Goal: Task Accomplishment & Management: Complete application form

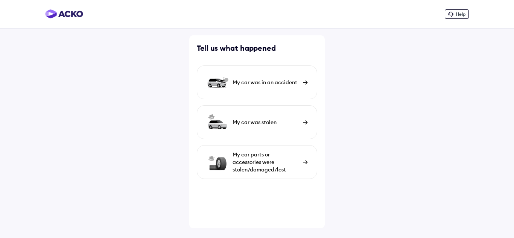
click at [285, 162] on div "My car parts or accessories were stolen/damaged/lost" at bounding box center [265, 162] width 67 height 23
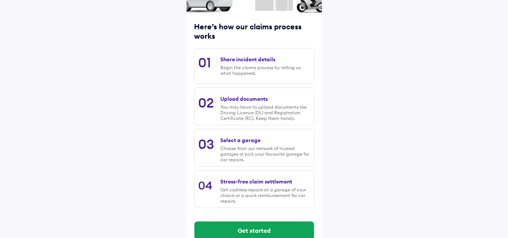
scroll to position [99, 0]
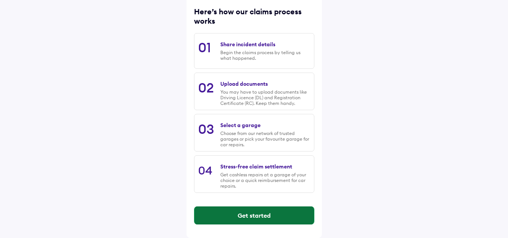
click at [252, 215] on button "Get started" at bounding box center [254, 215] width 120 height 18
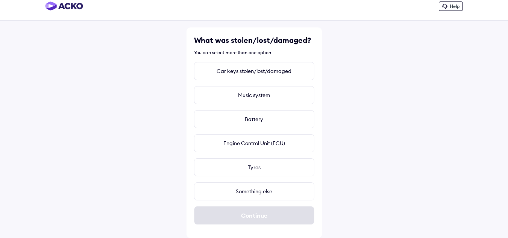
scroll to position [0, 0]
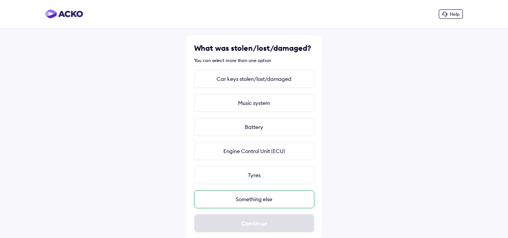
click at [262, 200] on div "Something else" at bounding box center [254, 199] width 120 height 18
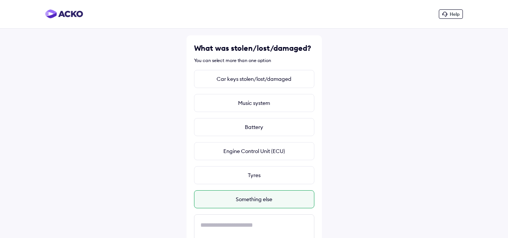
scroll to position [71, 0]
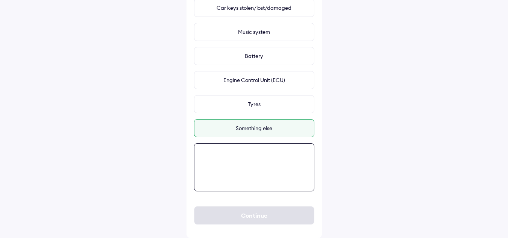
click at [259, 153] on textarea at bounding box center [254, 167] width 120 height 48
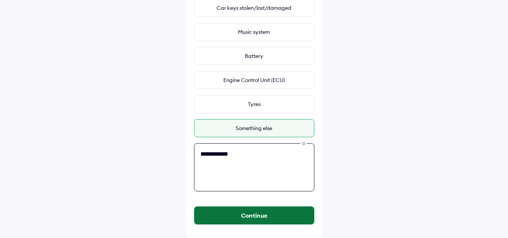
type textarea "**********"
click at [230, 217] on button "Continue" at bounding box center [254, 215] width 120 height 18
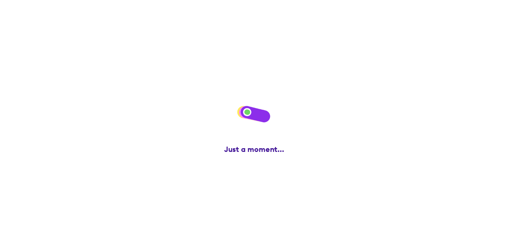
scroll to position [0, 0]
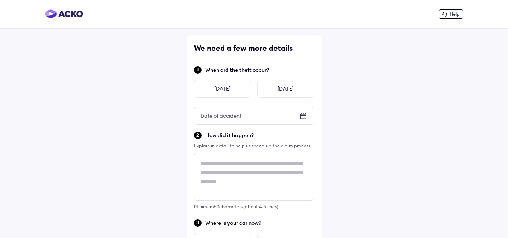
click at [305, 116] on icon at bounding box center [303, 116] width 9 height 9
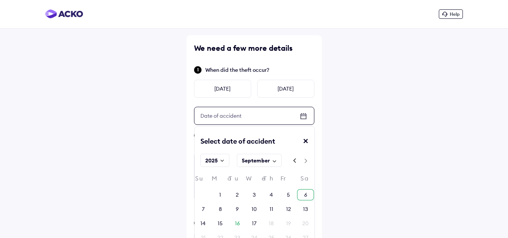
click at [306, 194] on div "6" at bounding box center [305, 195] width 3 height 8
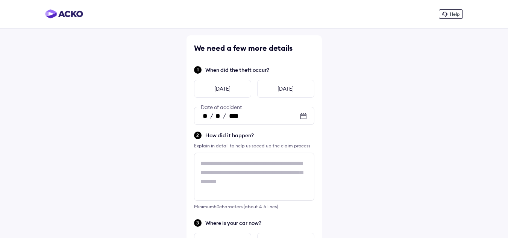
click at [167, 152] on div "Help We need a few more details When did the theft occur? [DATE] [DATE] ** / **…" at bounding box center [254, 198] width 508 height 397
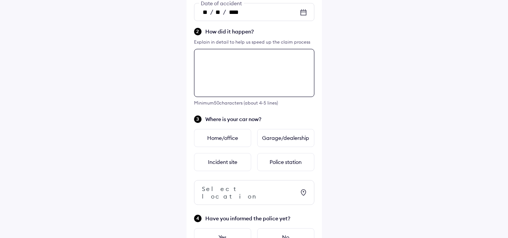
click at [250, 166] on div "We need a few more details When did the theft occur? [DATE] [DATE] ** / ** / **…" at bounding box center [254, 112] width 135 height 361
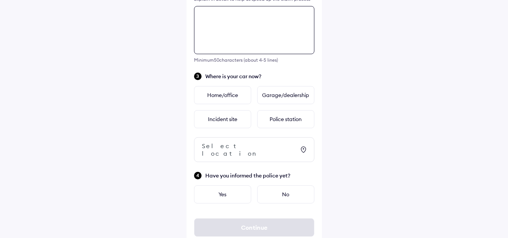
scroll to position [153, 0]
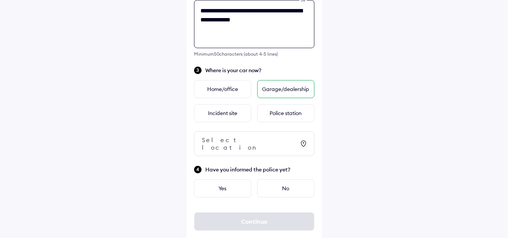
type textarea "**********"
click at [282, 93] on div "Garage/dealership" at bounding box center [285, 89] width 57 height 18
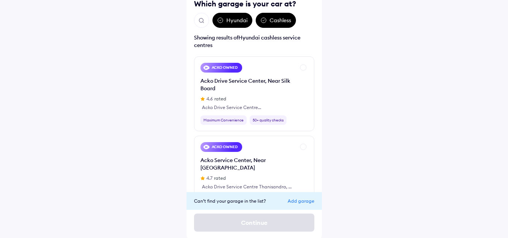
scroll to position [62, 0]
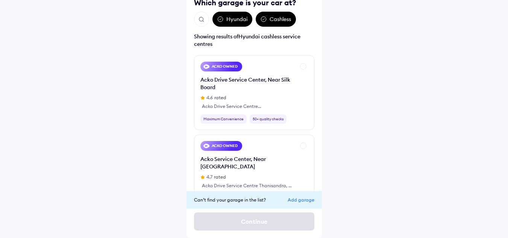
click at [316, 36] on div "[GEOGRAPHIC_DATA] Which garage is your car at? Hyundai Cashless Showing results…" at bounding box center [254, 105] width 135 height 265
click at [202, 21] on img "Open search" at bounding box center [201, 19] width 7 height 7
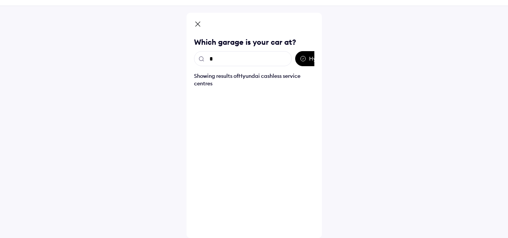
scroll to position [23, 0]
type input "******"
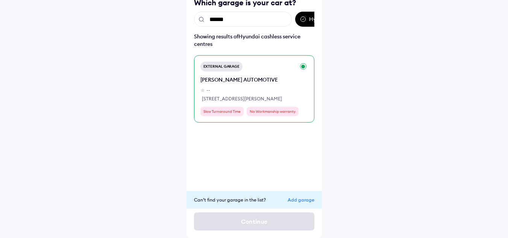
click at [302, 67] on div "External Garage [PERSON_NAME] AUTOMOTIVE -- [STREET_ADDRESS][PERSON_NAME] Slow …" at bounding box center [254, 88] width 120 height 67
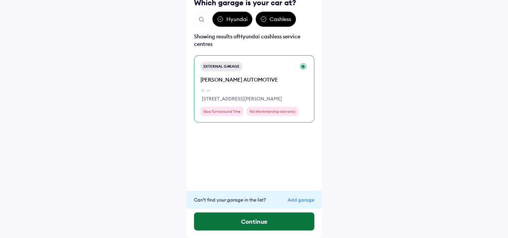
click at [252, 222] on button "Continue" at bounding box center [254, 221] width 120 height 18
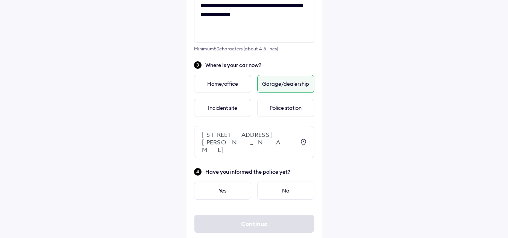
scroll to position [166, 0]
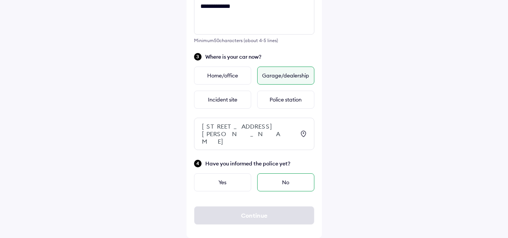
click at [282, 183] on div "No" at bounding box center [285, 182] width 57 height 18
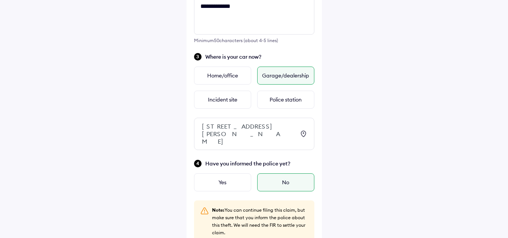
click at [142, 137] on div "**********" at bounding box center [254, 61] width 508 height 455
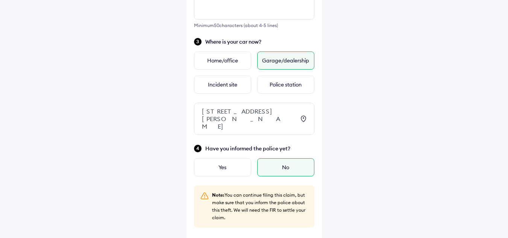
scroll to position [217, 0]
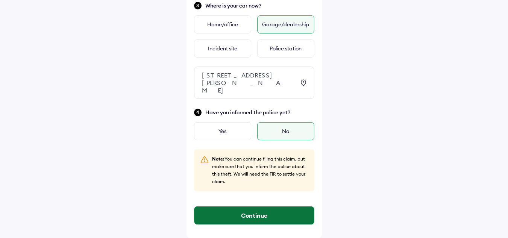
click at [244, 214] on button "Continue" at bounding box center [254, 215] width 120 height 18
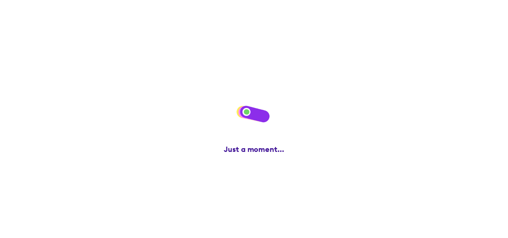
scroll to position [0, 0]
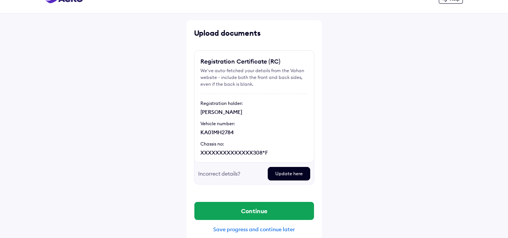
scroll to position [23, 0]
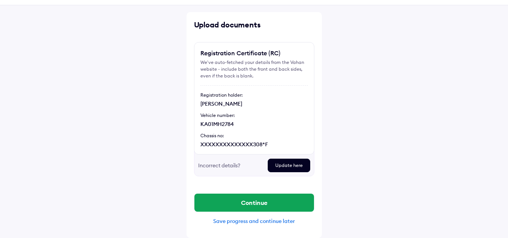
click at [293, 168] on div "Update here" at bounding box center [289, 166] width 42 height 14
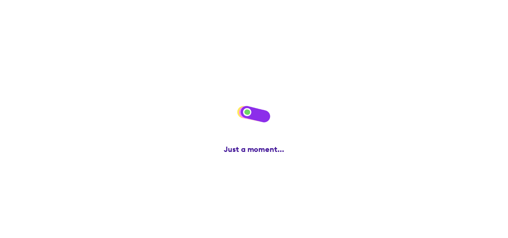
scroll to position [0, 0]
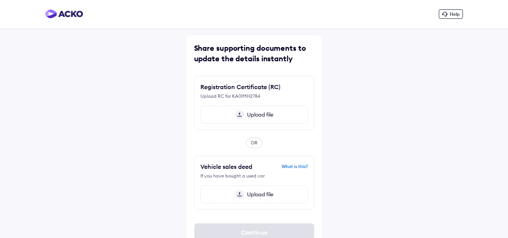
click at [246, 115] on span "Upload file" at bounding box center [258, 114] width 29 height 7
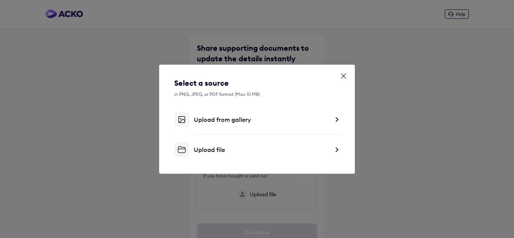
click at [222, 120] on div "Upload from gallery" at bounding box center [261, 120] width 135 height 8
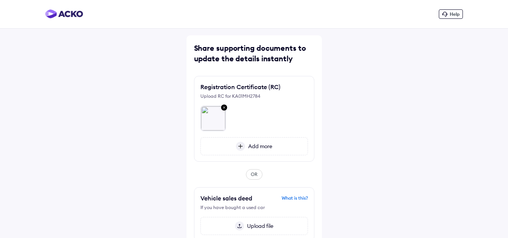
scroll to position [49, 0]
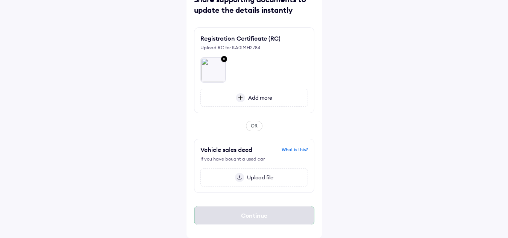
click at [246, 216] on div "Continue" at bounding box center [254, 215] width 120 height 18
click at [253, 130] on div "OR" at bounding box center [254, 126] width 17 height 11
click at [210, 70] on img at bounding box center [213, 70] width 25 height 25
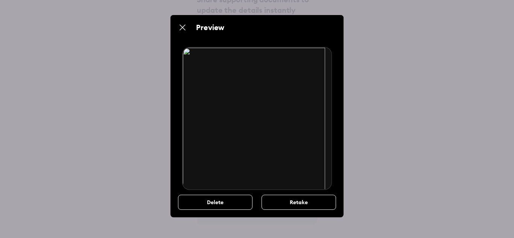
click at [279, 106] on img at bounding box center [256, 118] width 149 height 143
click at [179, 29] on img at bounding box center [182, 27] width 9 height 9
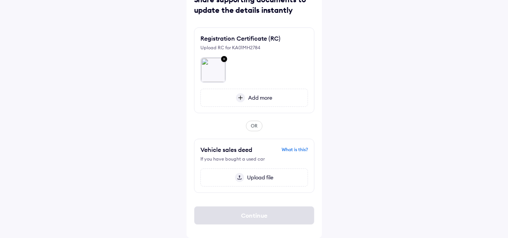
click at [240, 100] on img at bounding box center [240, 97] width 9 height 9
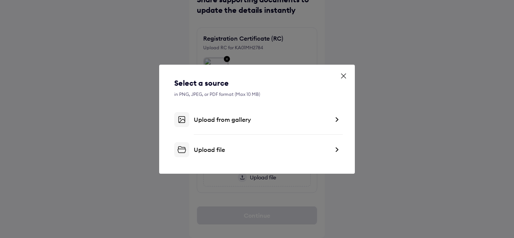
click at [220, 149] on div "Upload file" at bounding box center [261, 150] width 135 height 8
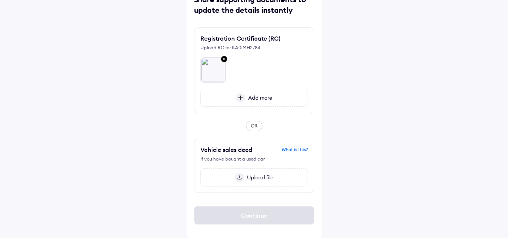
scroll to position [24, 0]
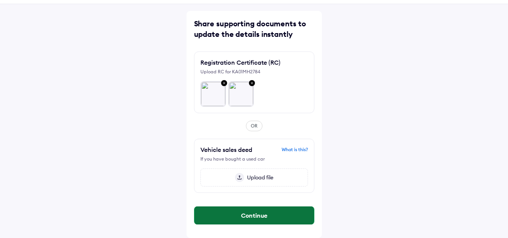
click at [249, 213] on button "Continue" at bounding box center [254, 215] width 120 height 18
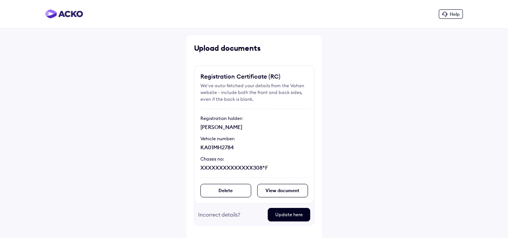
scroll to position [49, 0]
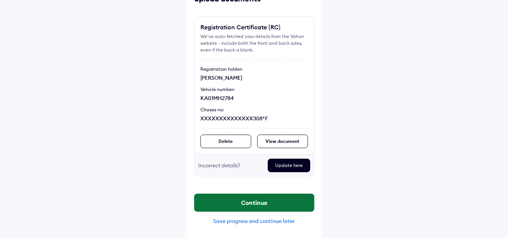
click at [268, 203] on button "Continue" at bounding box center [254, 203] width 120 height 18
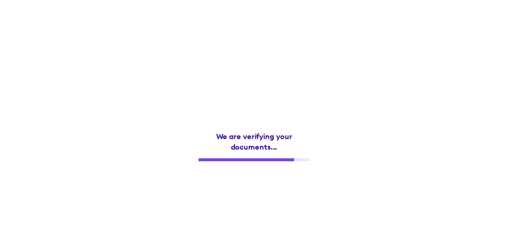
scroll to position [0, 0]
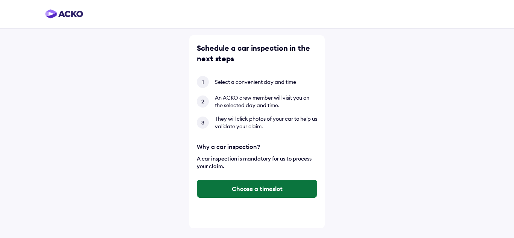
click at [255, 189] on button "Choose a timeslot" at bounding box center [257, 189] width 120 height 18
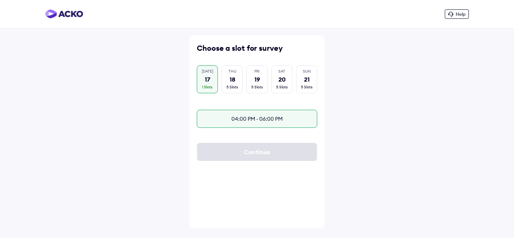
click at [262, 123] on div "04:00 PM - 06:00 PM" at bounding box center [257, 119] width 120 height 18
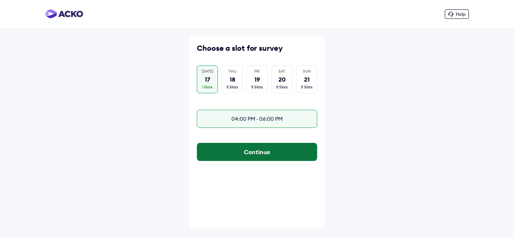
click at [258, 158] on button "Continue" at bounding box center [257, 152] width 120 height 18
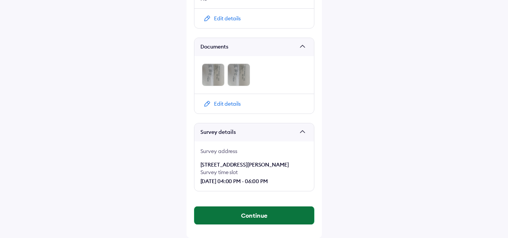
scroll to position [310, 0]
click at [261, 217] on button "Continue" at bounding box center [254, 215] width 120 height 18
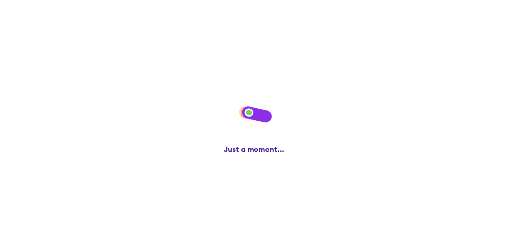
scroll to position [0, 0]
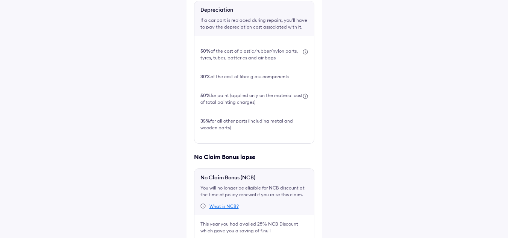
scroll to position [292, 0]
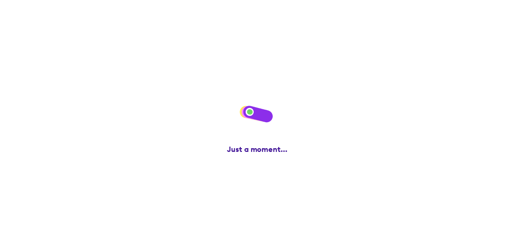
scroll to position [0, 0]
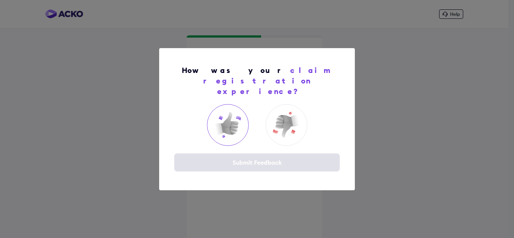
click at [230, 113] on img at bounding box center [227, 125] width 30 height 30
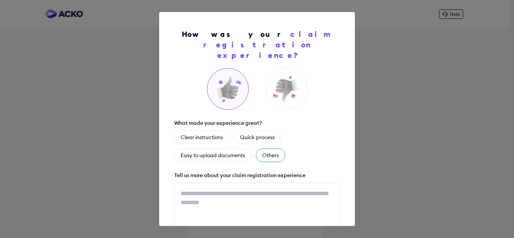
click at [275, 149] on div "Others" at bounding box center [270, 156] width 29 height 14
click at [118, 53] on div "How was your claim registration experience? What made your experience great? Cl…" at bounding box center [257, 119] width 514 height 238
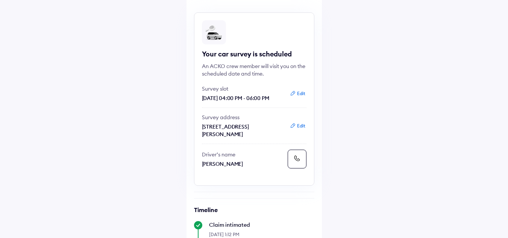
scroll to position [291, 0]
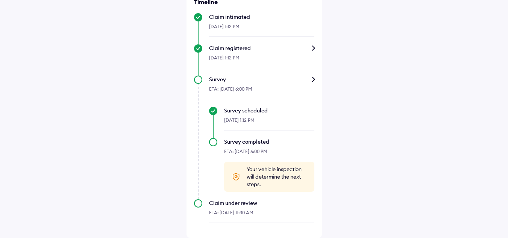
click at [282, 53] on div "[DATE] 1:12 PM" at bounding box center [261, 60] width 105 height 16
click at [312, 49] on div "Claim registered" at bounding box center [261, 48] width 105 height 8
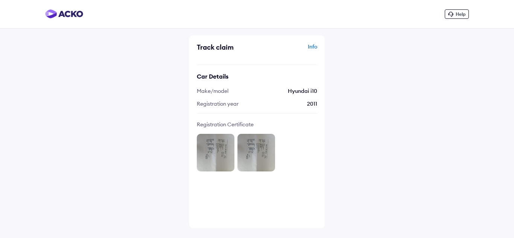
click at [312, 49] on div "Info" at bounding box center [288, 50] width 58 height 14
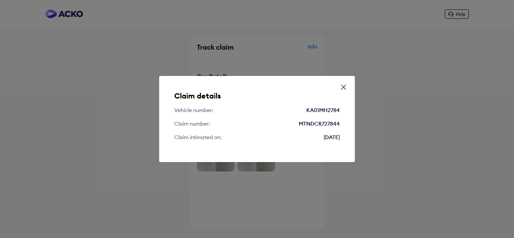
drag, startPoint x: 174, startPoint y: 108, endPoint x: 341, endPoint y: 140, distance: 169.9
click at [341, 140] on div "Claim details Vehicle number: KA01MH2784 Claim number: MTNDCR727844 Claim intim…" at bounding box center [257, 119] width 196 height 86
copy div "Vehicle number: KA01MH2784 Claim number: MTNDCR727844 Claim intimated on: [DATE]"
